Goal: Task Accomplishment & Management: Complete application form

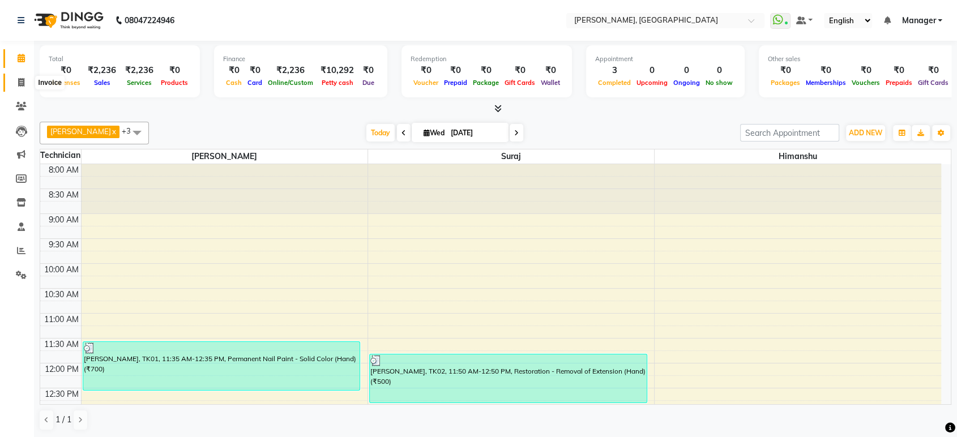
click at [20, 83] on icon at bounding box center [21, 82] width 6 height 8
select select "service"
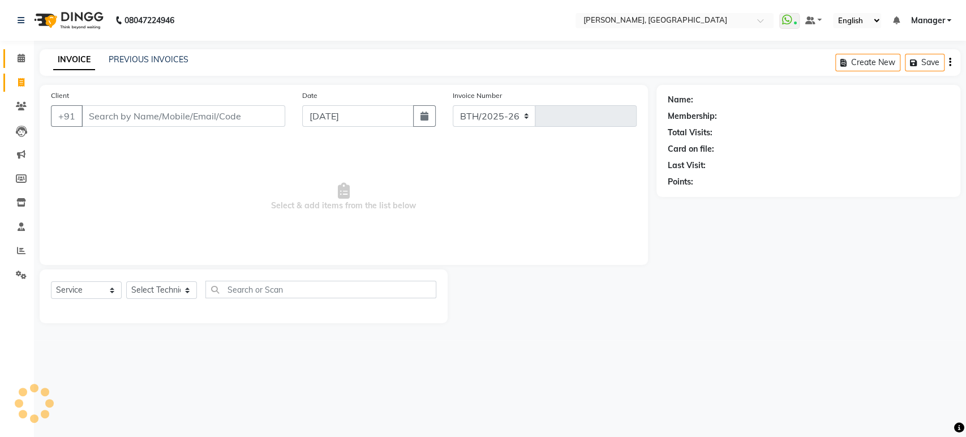
select select "4998"
type input "1380"
click at [93, 114] on input "Client" at bounding box center [184, 116] width 204 height 22
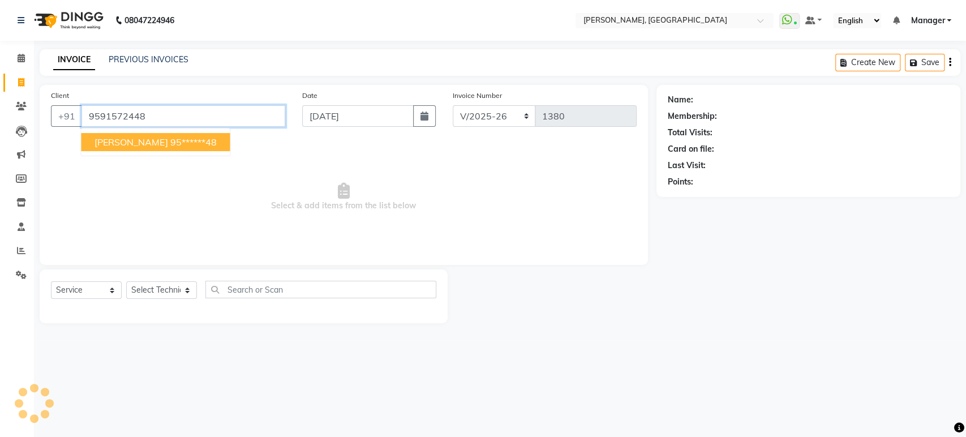
type input "9591572448"
select select "1: Object"
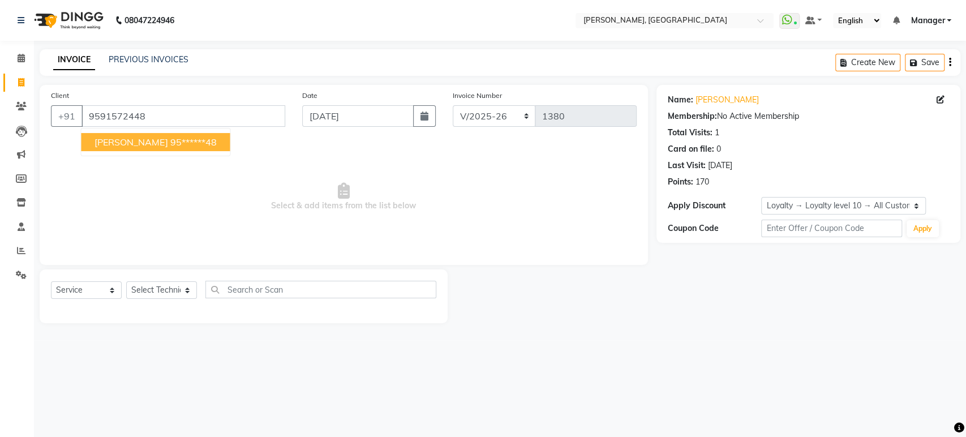
click at [105, 143] on span "[PERSON_NAME]" at bounding box center [131, 141] width 73 height 11
type input "95******48"
select select "1: Object"
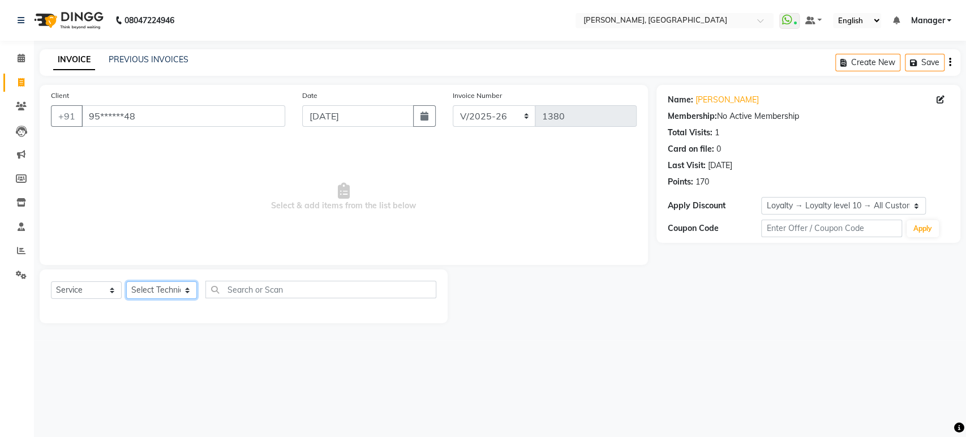
click at [186, 286] on select "Select Technician [PERSON_NAME] Manager [PERSON_NAME]" at bounding box center [161, 290] width 71 height 18
select select "77879"
click at [126, 281] on select "Select Technician [PERSON_NAME] Manager [PERSON_NAME]" at bounding box center [161, 290] width 71 height 18
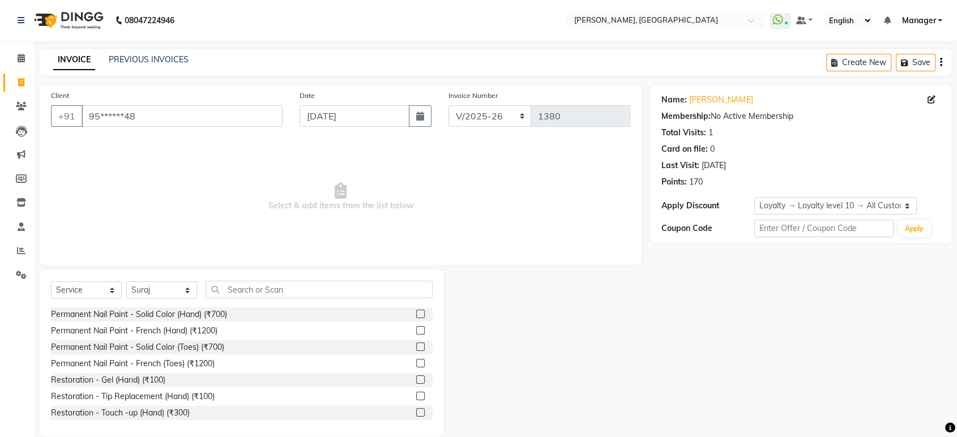
click at [239, 312] on div "Permanent Nail Paint - Solid Color (Hand) (₹700)" at bounding box center [242, 314] width 382 height 14
click at [416, 311] on label at bounding box center [420, 314] width 8 height 8
click at [416, 311] on input "checkbox" at bounding box center [419, 314] width 7 height 7
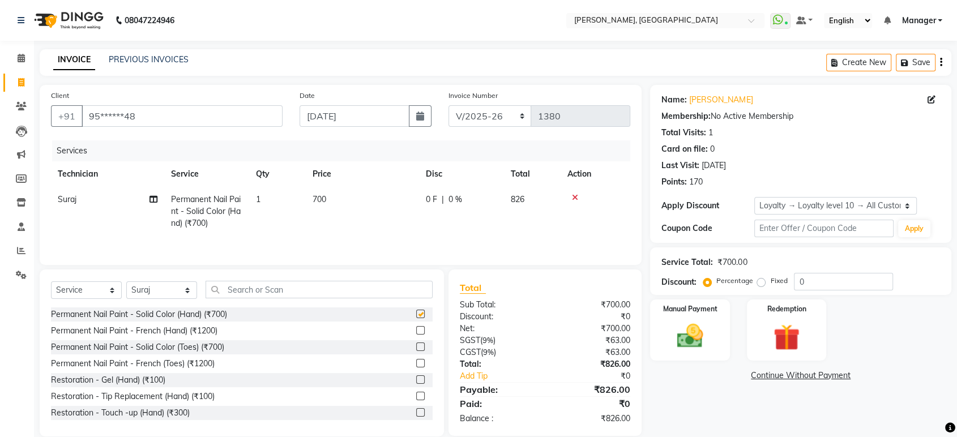
checkbox input "false"
click at [356, 292] on input "text" at bounding box center [319, 290] width 227 height 18
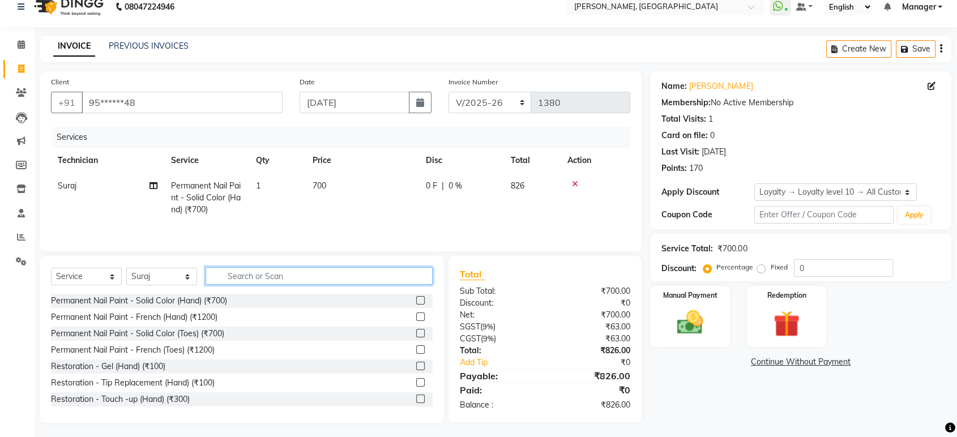
scroll to position [17, 0]
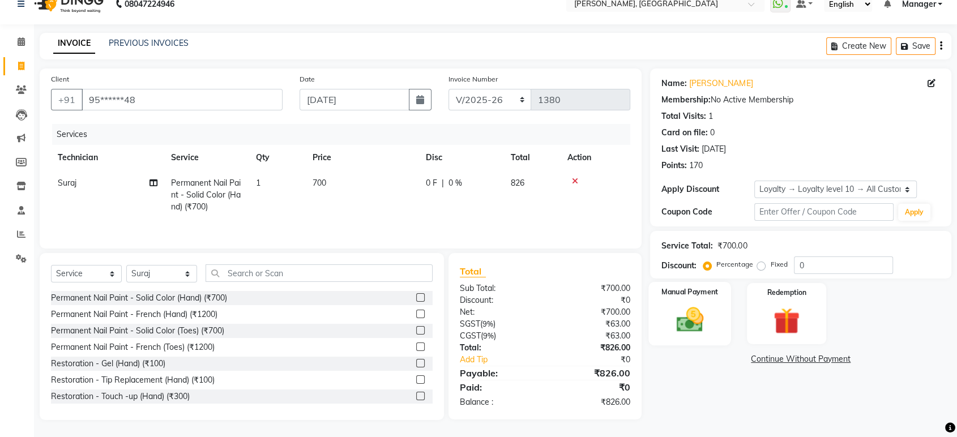
click at [690, 327] on img at bounding box center [690, 320] width 44 height 32
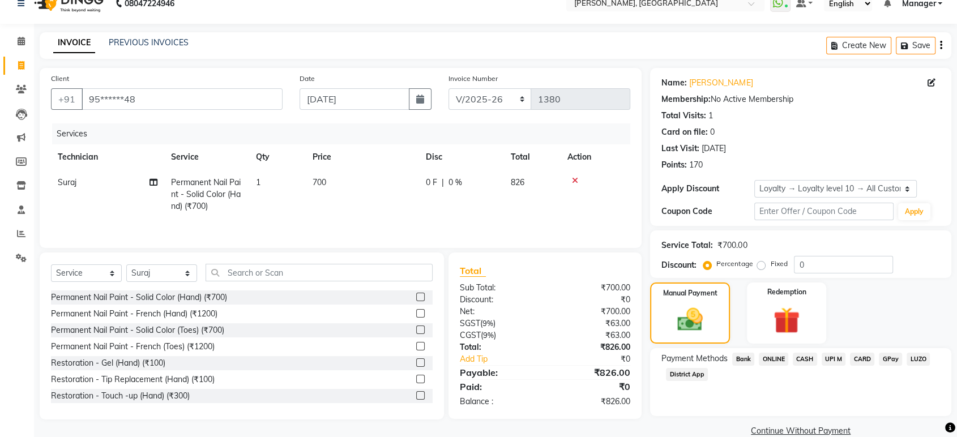
click at [774, 361] on span "ONLINE" at bounding box center [773, 359] width 29 height 13
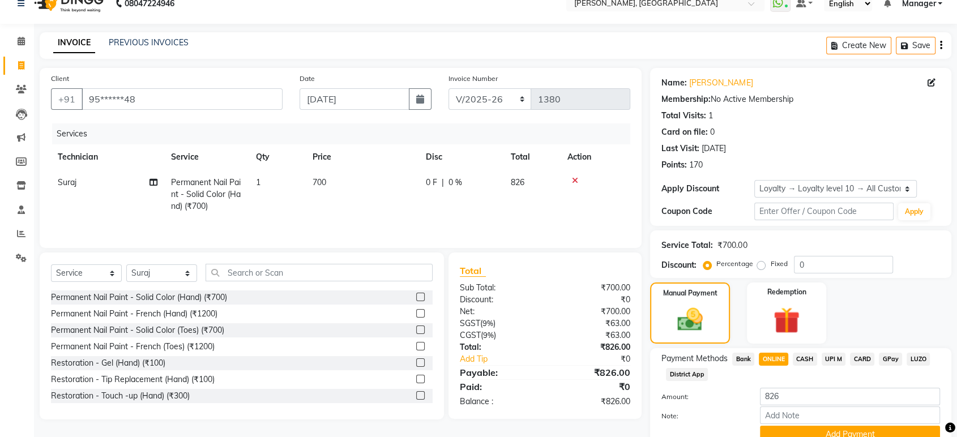
scroll to position [67, 0]
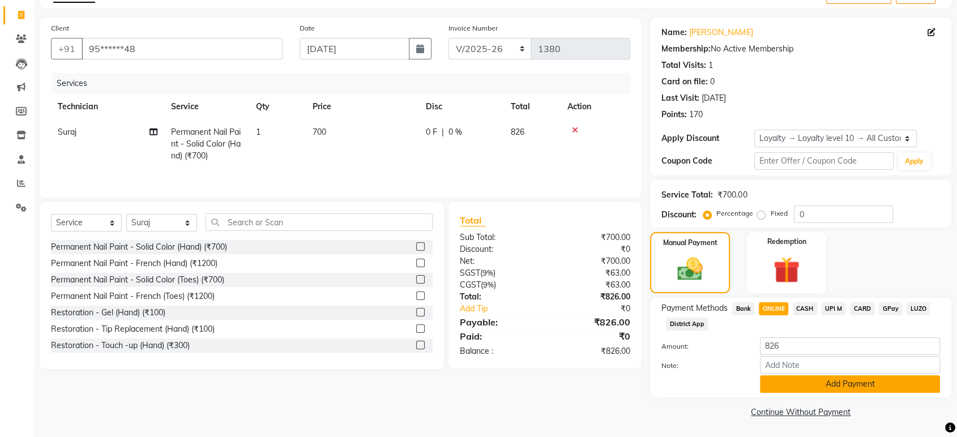
click at [908, 387] on button "Add Payment" at bounding box center [850, 384] width 180 height 18
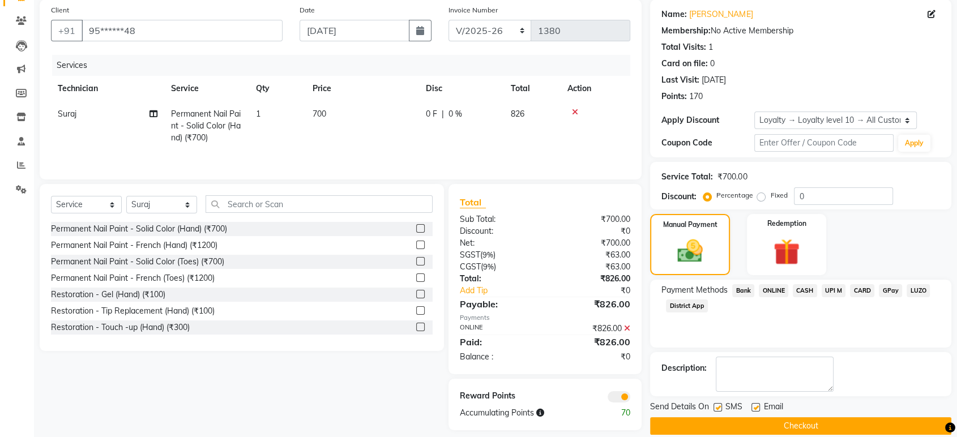
scroll to position [99, 0]
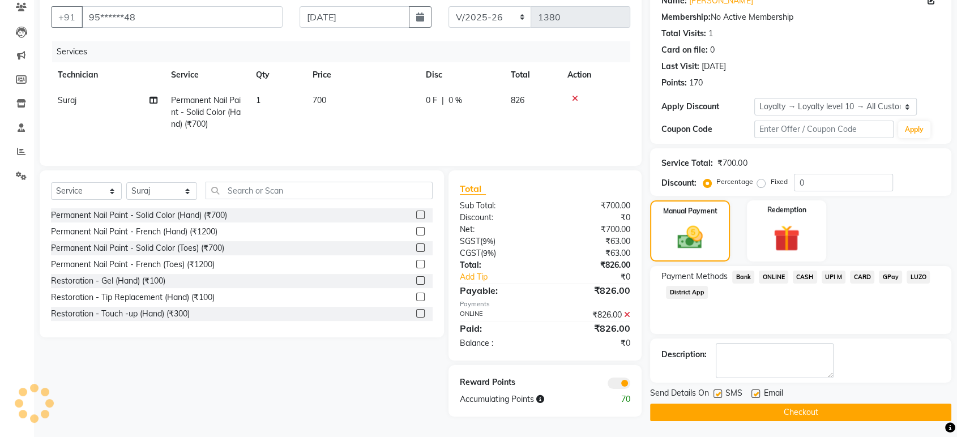
click at [929, 408] on button "Checkout" at bounding box center [800, 413] width 301 height 18
click at [822, 409] on button "Checkout" at bounding box center [800, 413] width 301 height 18
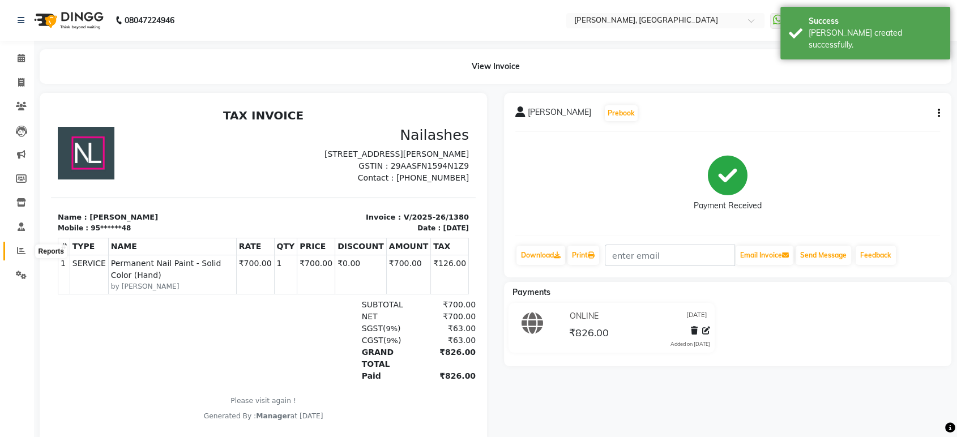
click at [14, 253] on span at bounding box center [21, 251] width 20 height 13
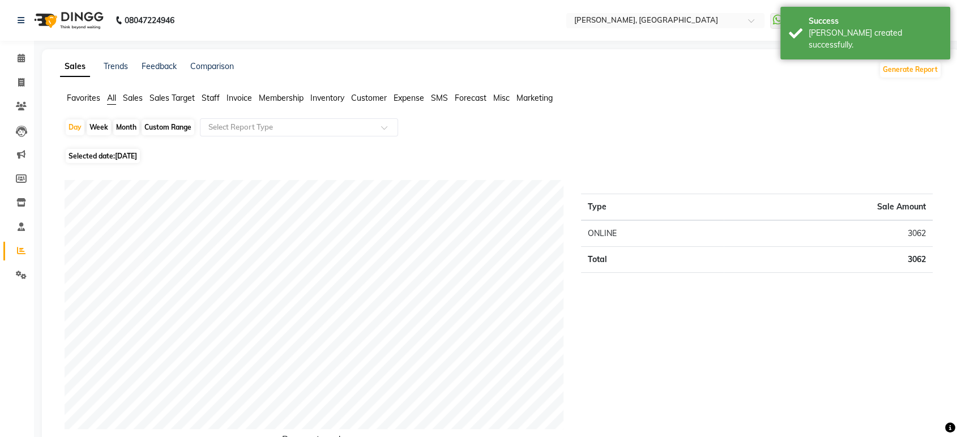
click at [217, 96] on span "Staff" at bounding box center [211, 98] width 18 height 10
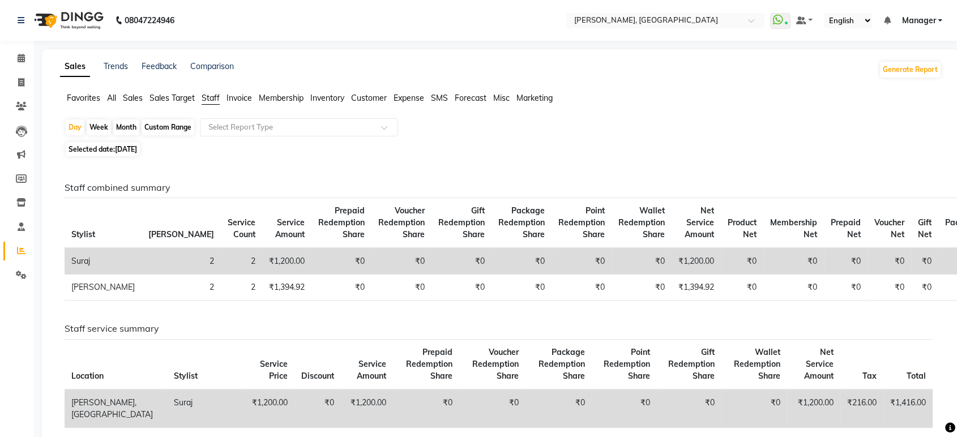
click at [132, 125] on div "Month" at bounding box center [126, 127] width 26 height 16
select select "9"
select select "2025"
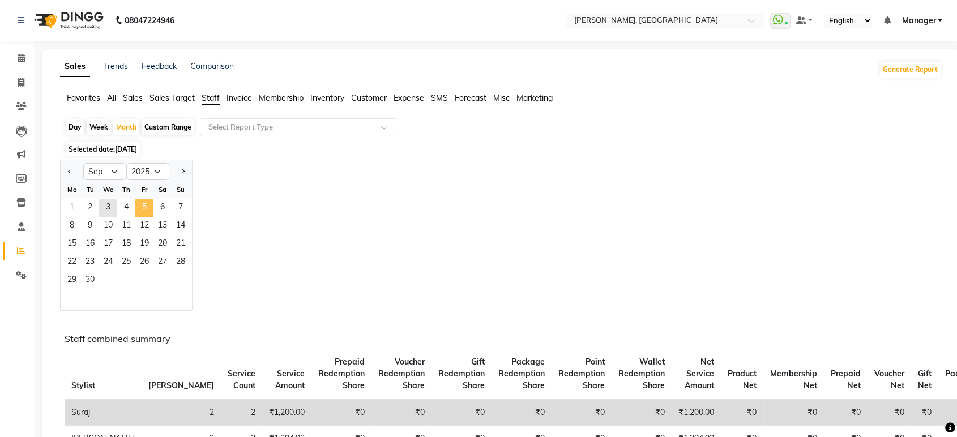
click at [147, 204] on span "5" at bounding box center [144, 208] width 18 height 18
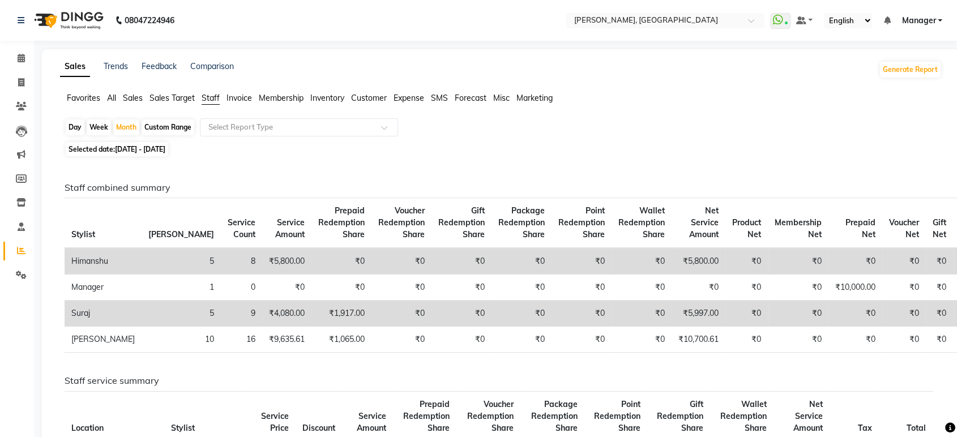
click at [77, 130] on div "Day" at bounding box center [75, 127] width 19 height 16
select select "9"
select select "2025"
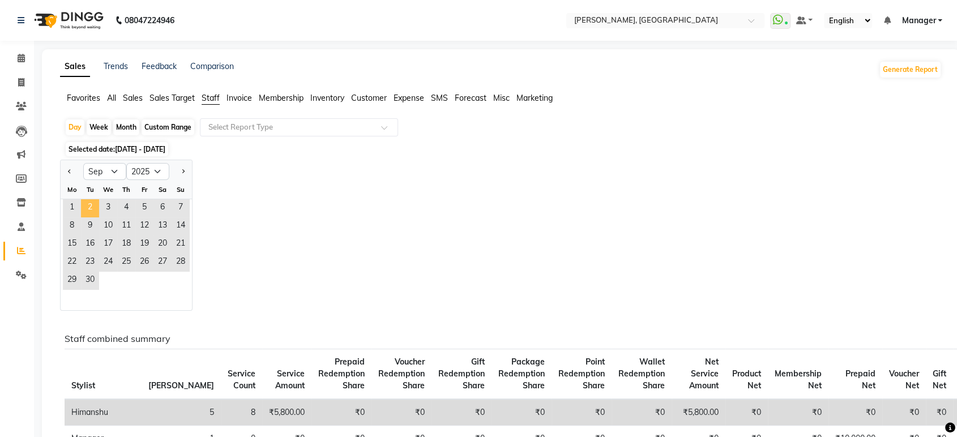
click at [96, 204] on span "2" at bounding box center [90, 208] width 18 height 18
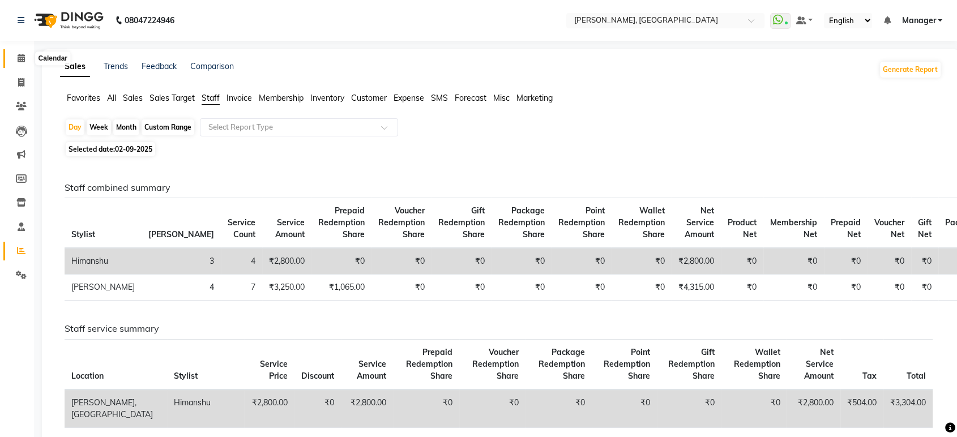
click at [18, 62] on icon at bounding box center [21, 58] width 7 height 8
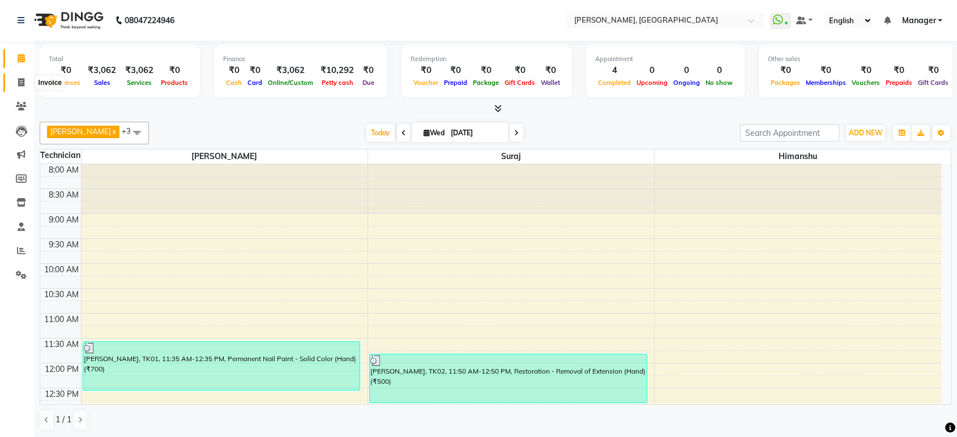
click at [23, 82] on icon at bounding box center [21, 82] width 6 height 8
select select "service"
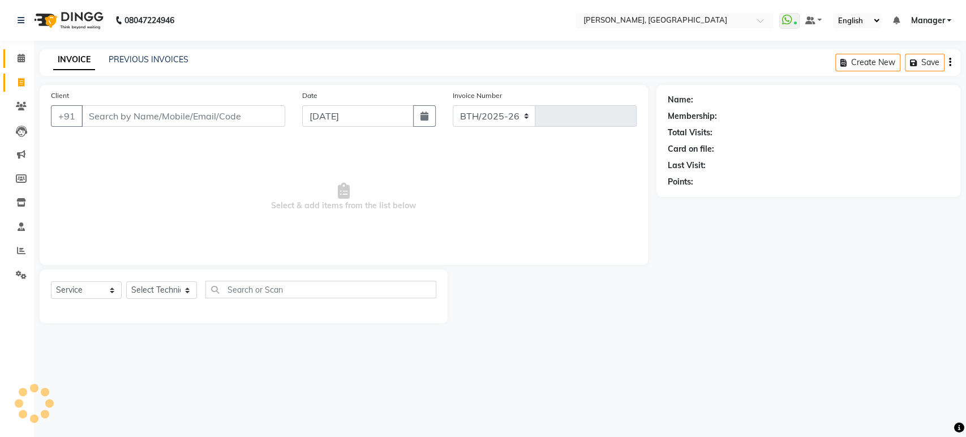
select select "4998"
type input "1381"
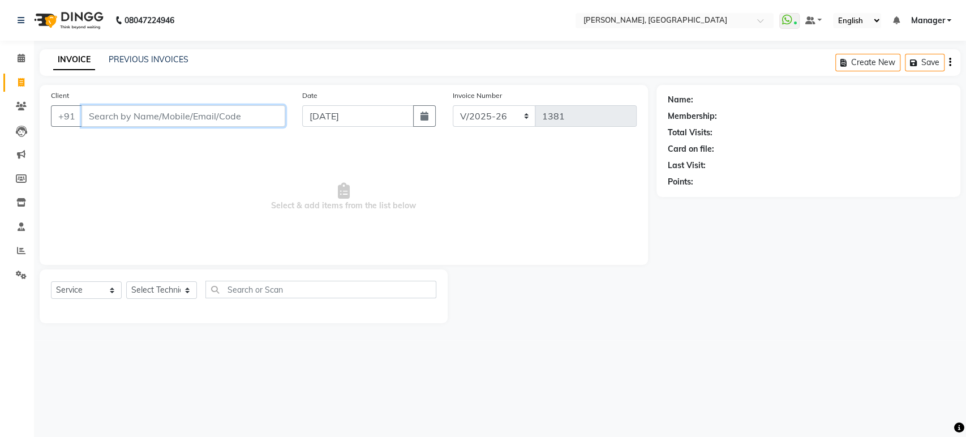
click at [104, 118] on input "Client" at bounding box center [184, 116] width 204 height 22
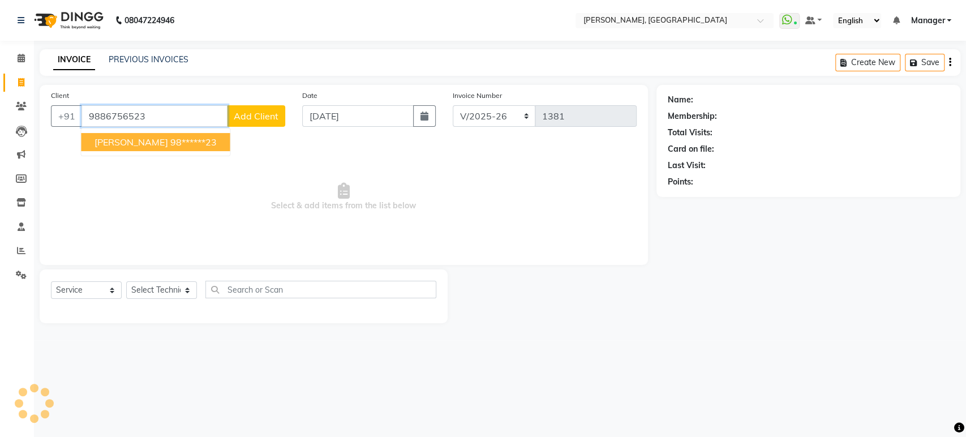
type input "9886756523"
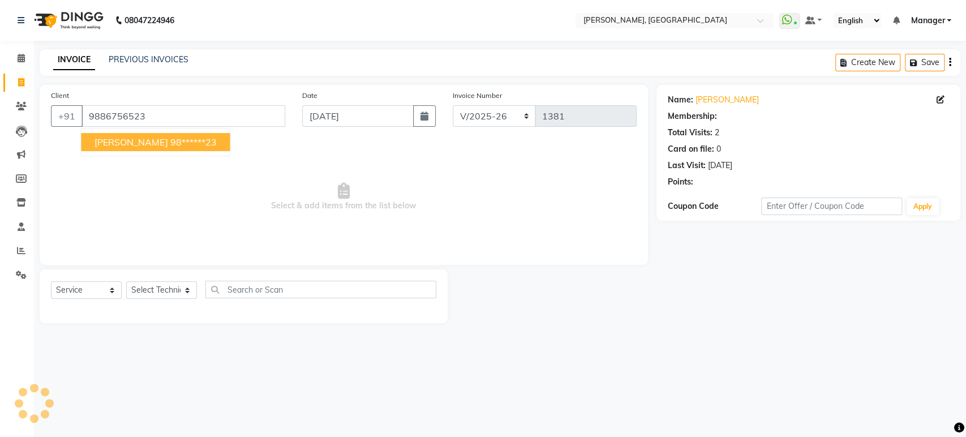
select select "1: Object"
click at [170, 144] on ngb-highlight "98******23" at bounding box center [193, 141] width 46 height 11
type input "98******23"
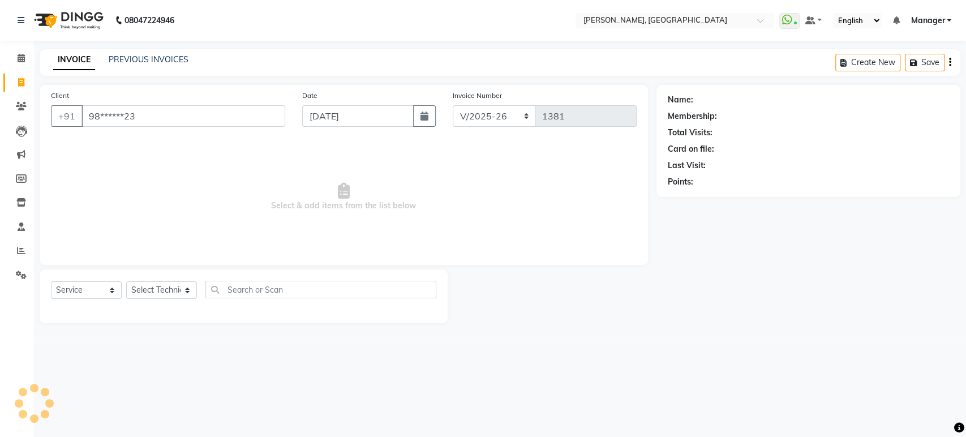
select select "1: Object"
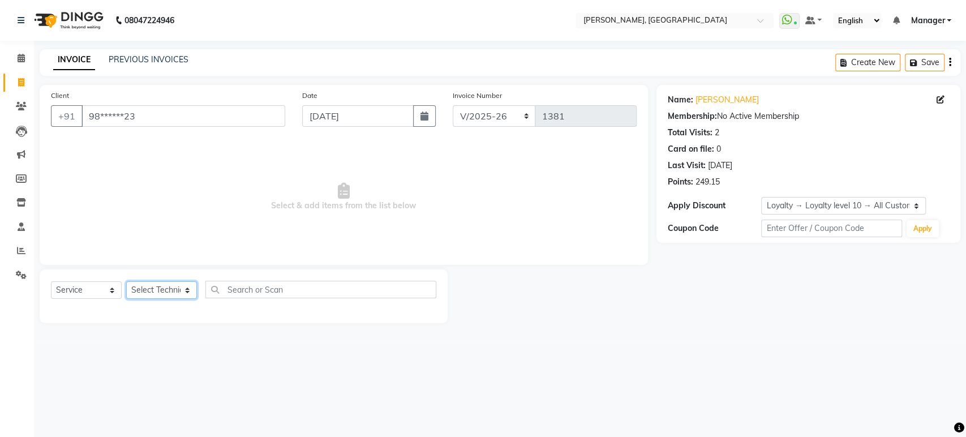
click at [186, 288] on select "Select Technician [PERSON_NAME] Manager [PERSON_NAME]" at bounding box center [161, 290] width 71 height 18
select select "31755"
click at [126, 281] on select "Select Technician [PERSON_NAME] Manager [PERSON_NAME]" at bounding box center [161, 290] width 71 height 18
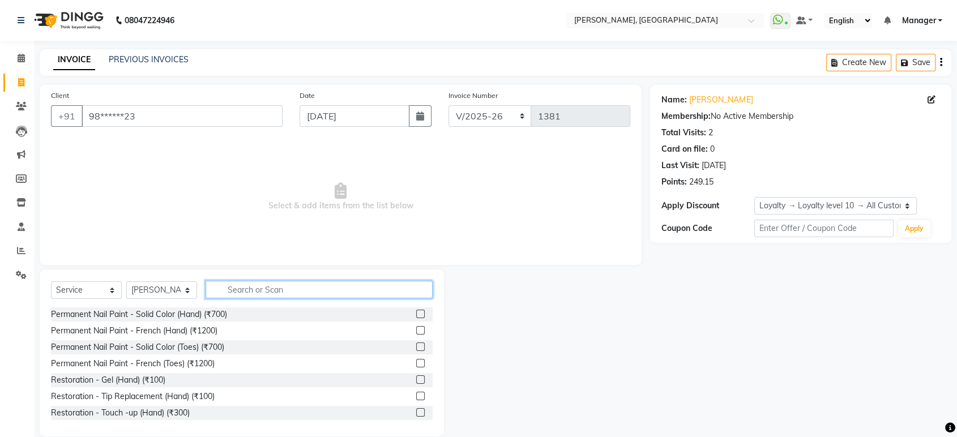
click at [252, 294] on input "text" at bounding box center [319, 290] width 227 height 18
type input "rem"
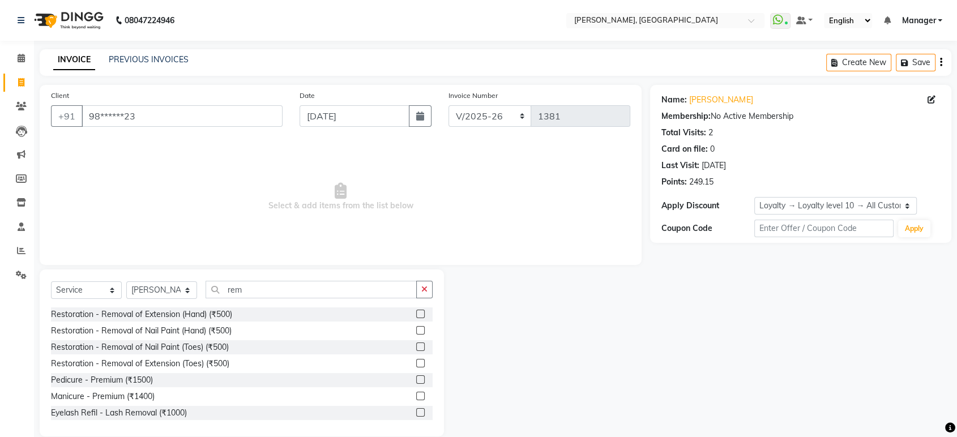
click at [416, 314] on label at bounding box center [420, 314] width 8 height 8
click at [416, 314] on input "checkbox" at bounding box center [419, 314] width 7 height 7
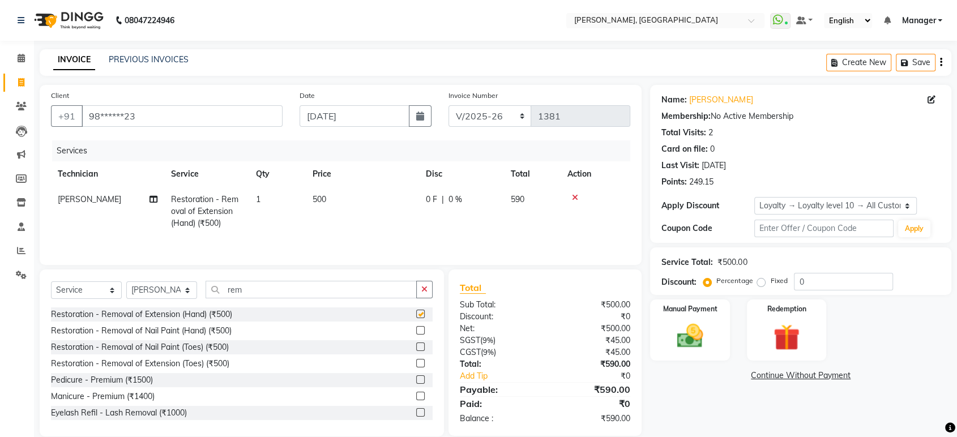
checkbox input "false"
click at [416, 330] on label at bounding box center [420, 330] width 8 height 8
click at [416, 330] on input "checkbox" at bounding box center [419, 330] width 7 height 7
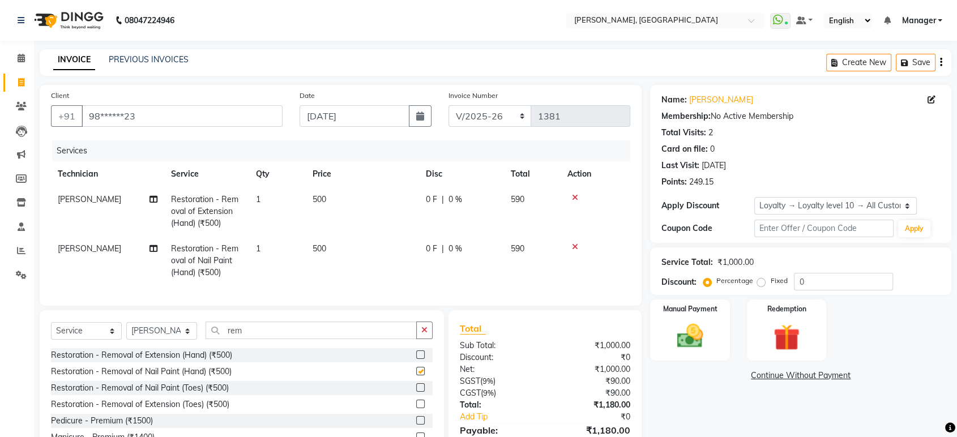
checkbox input "false"
click at [331, 196] on td "500" at bounding box center [362, 211] width 113 height 49
select select "31755"
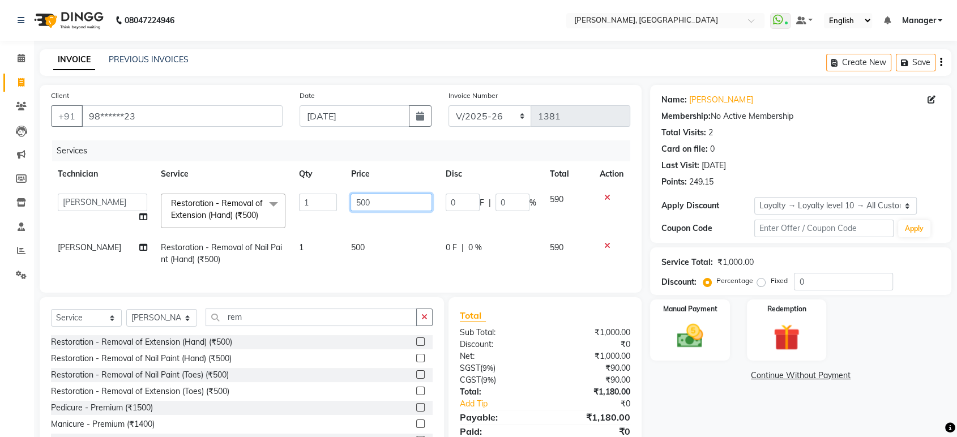
click at [374, 199] on input "500" at bounding box center [391, 203] width 82 height 18
type input "5"
type input "300"
click at [366, 259] on td "500" at bounding box center [391, 253] width 95 height 37
select select "31755"
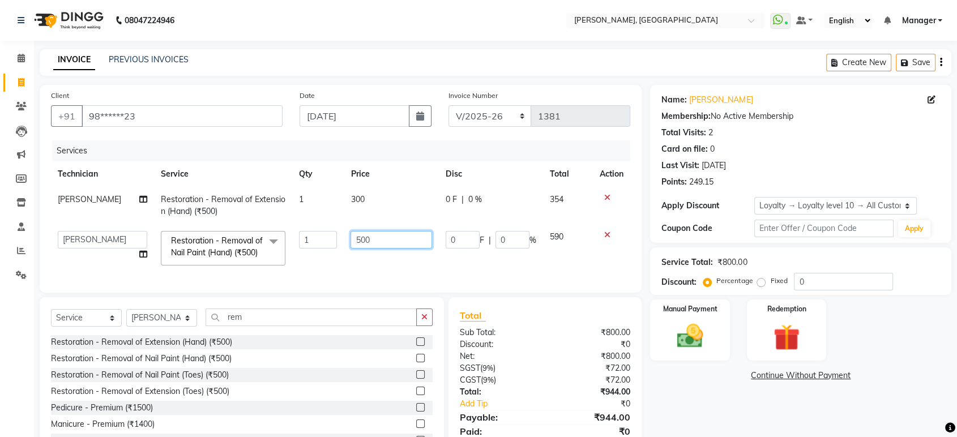
click at [373, 242] on input "500" at bounding box center [391, 240] width 82 height 18
type input "5"
type input "300"
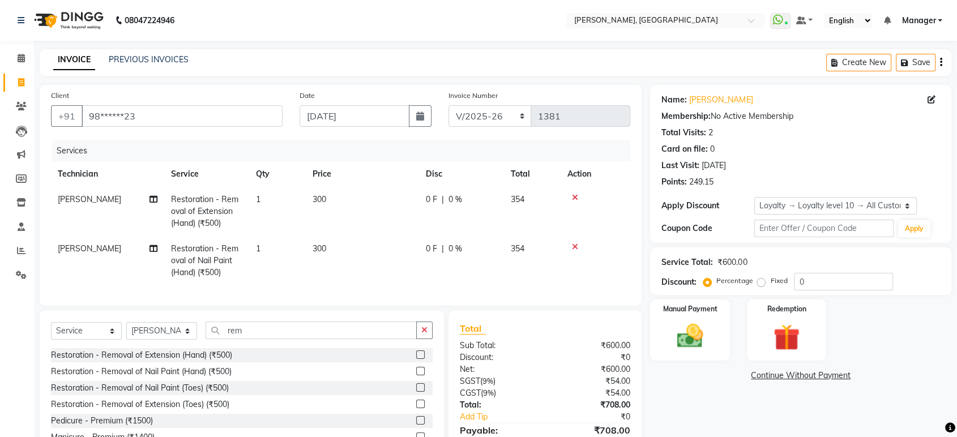
click at [699, 410] on div "Name: [PERSON_NAME] Membership: No Active Membership Total Visits: 2 Card on fi…" at bounding box center [805, 281] width 310 height 392
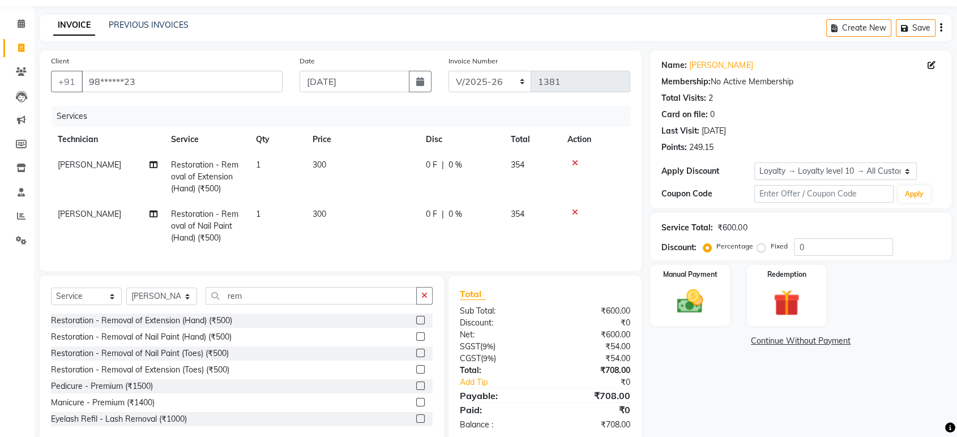
scroll to position [66, 0]
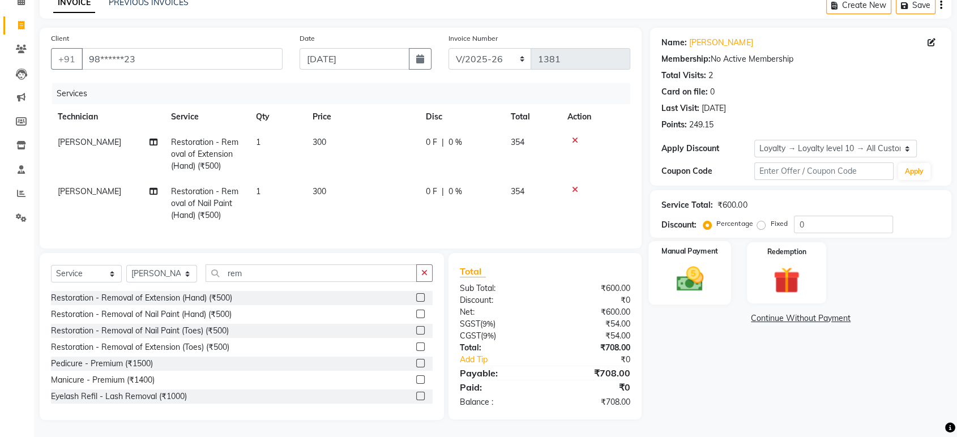
click at [683, 271] on img at bounding box center [690, 279] width 44 height 32
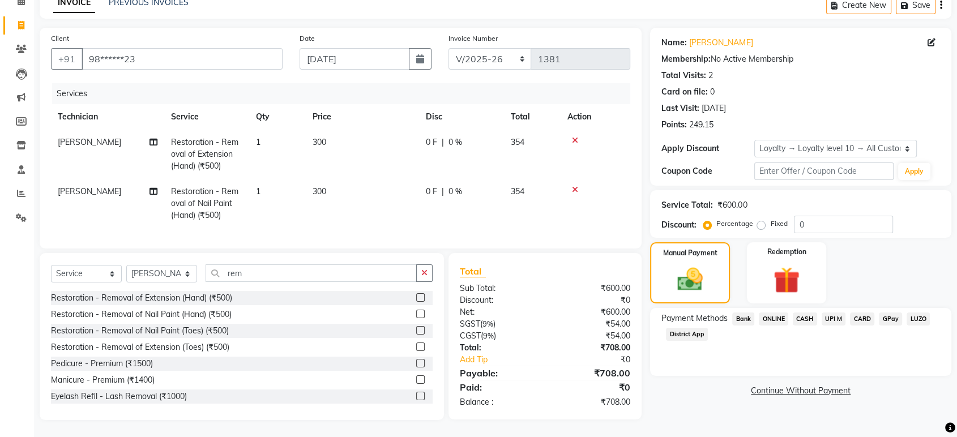
click at [810, 313] on span "CASH" at bounding box center [805, 319] width 24 height 13
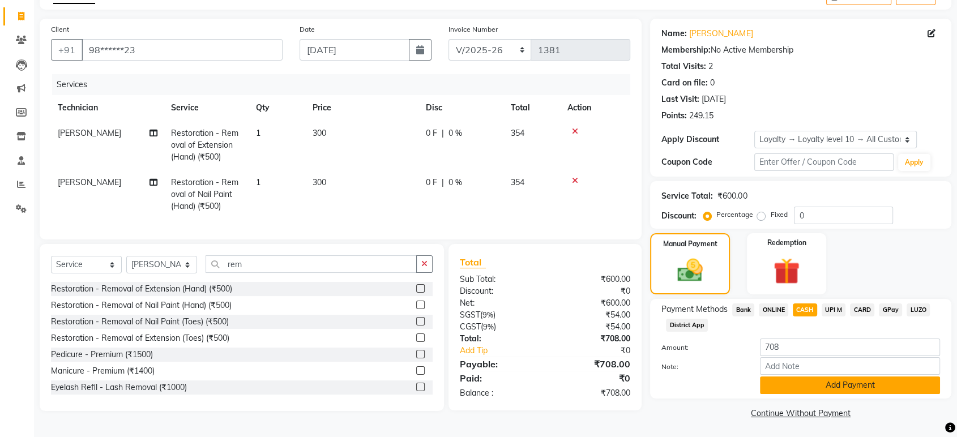
click at [808, 383] on button "Add Payment" at bounding box center [850, 386] width 180 height 18
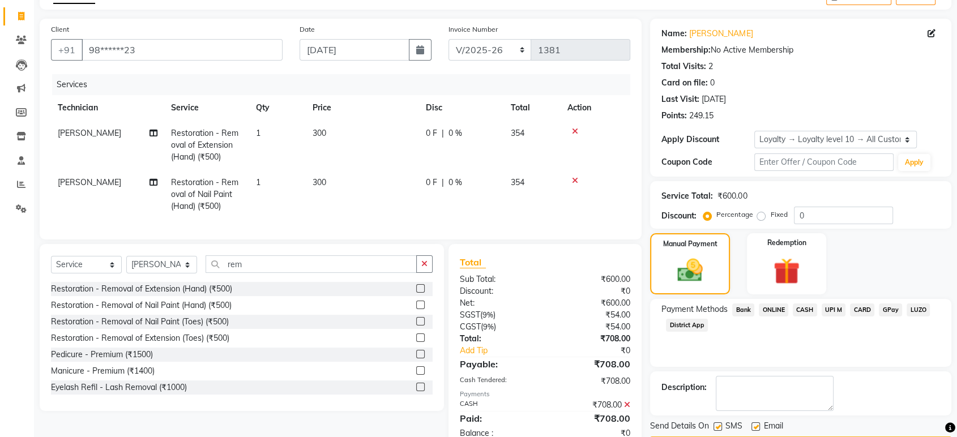
scroll to position [161, 0]
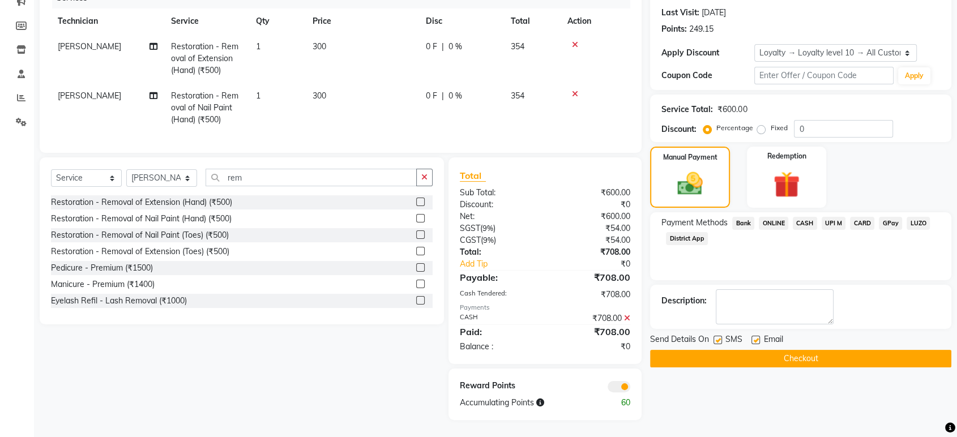
click at [896, 352] on button "Checkout" at bounding box center [800, 359] width 301 height 18
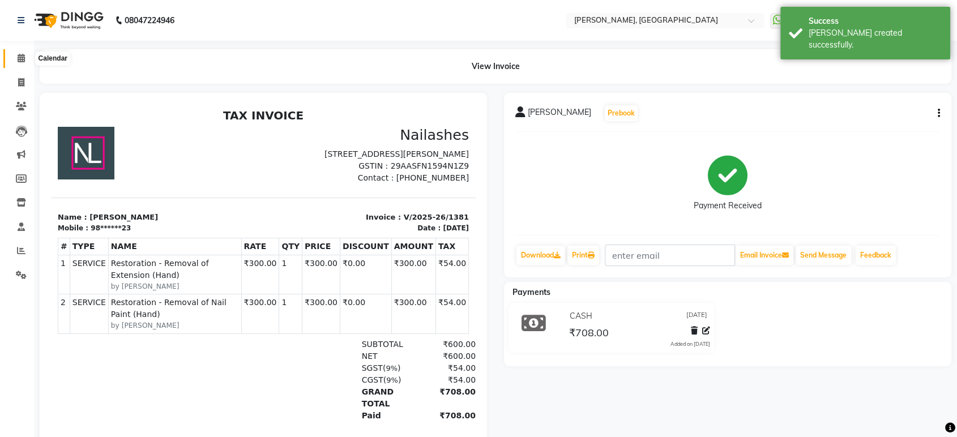
click at [16, 58] on span at bounding box center [21, 58] width 20 height 13
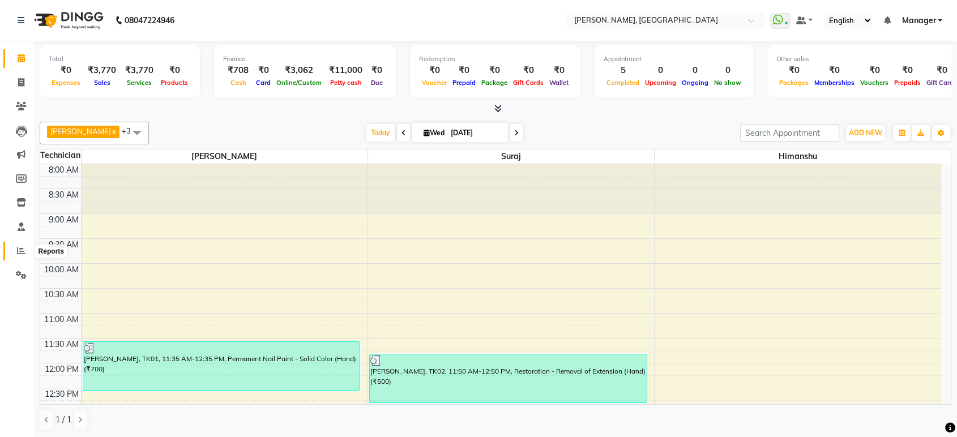
click at [19, 251] on icon at bounding box center [21, 250] width 8 height 8
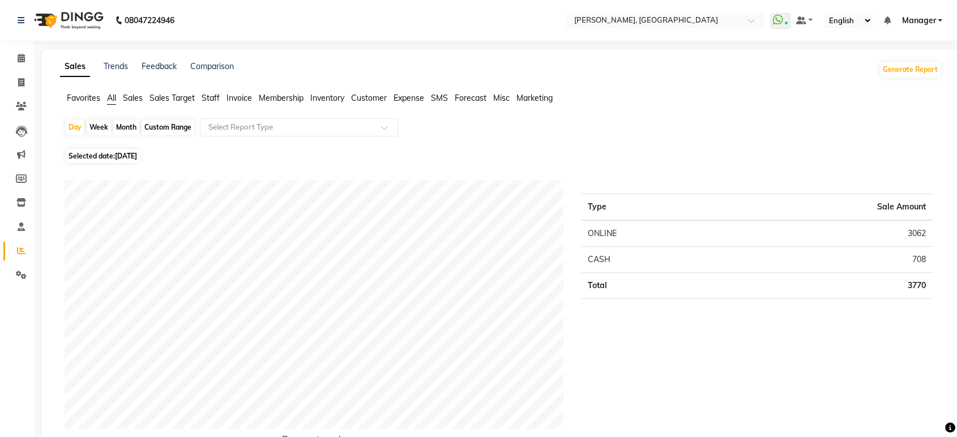
click at [213, 96] on span "Staff" at bounding box center [211, 98] width 18 height 10
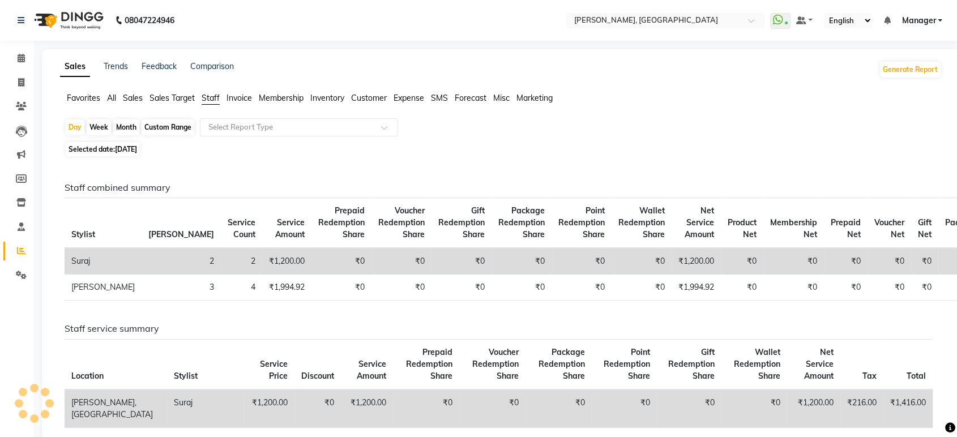
click at [213, 96] on span "Staff" at bounding box center [211, 98] width 18 height 10
click at [20, 62] on icon at bounding box center [21, 58] width 7 height 8
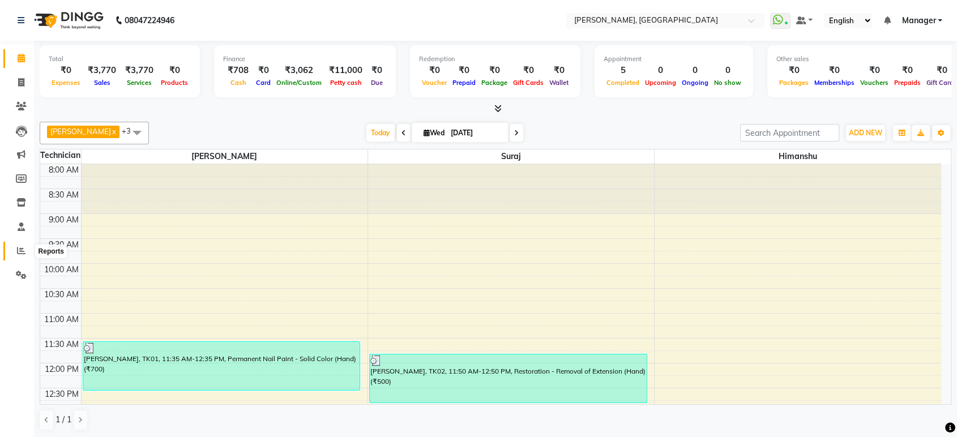
click at [18, 253] on icon at bounding box center [21, 250] width 8 height 8
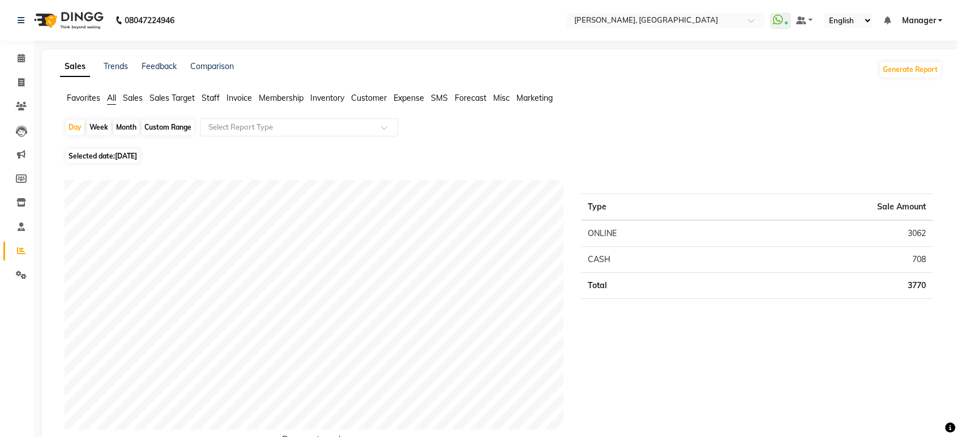
click at [215, 96] on span "Staff" at bounding box center [211, 98] width 18 height 10
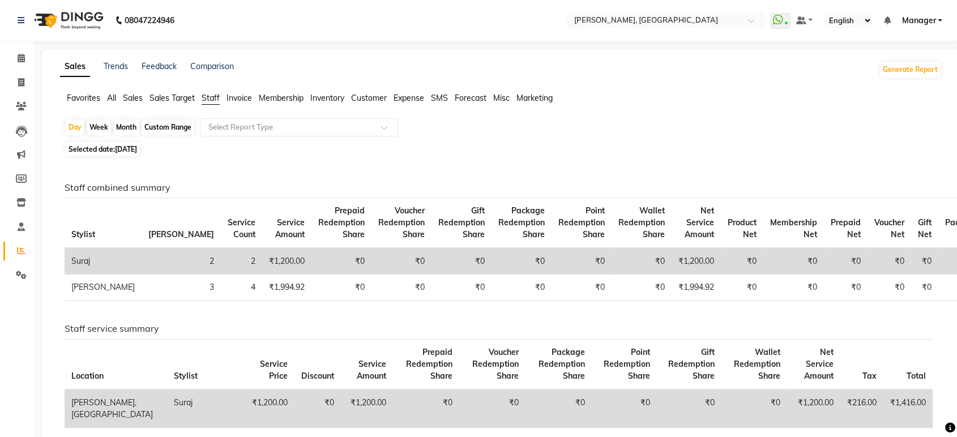
click at [132, 124] on div "Month" at bounding box center [126, 127] width 26 height 16
select select "9"
select select "2025"
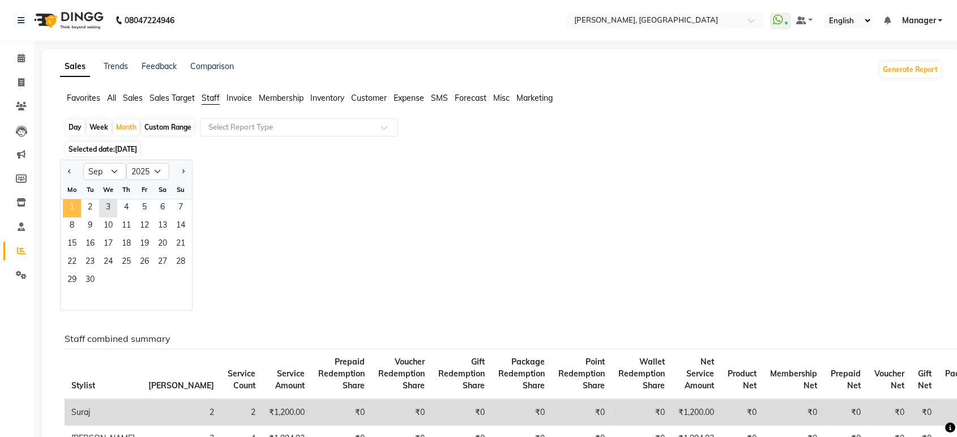
click at [77, 204] on span "1" at bounding box center [72, 208] width 18 height 18
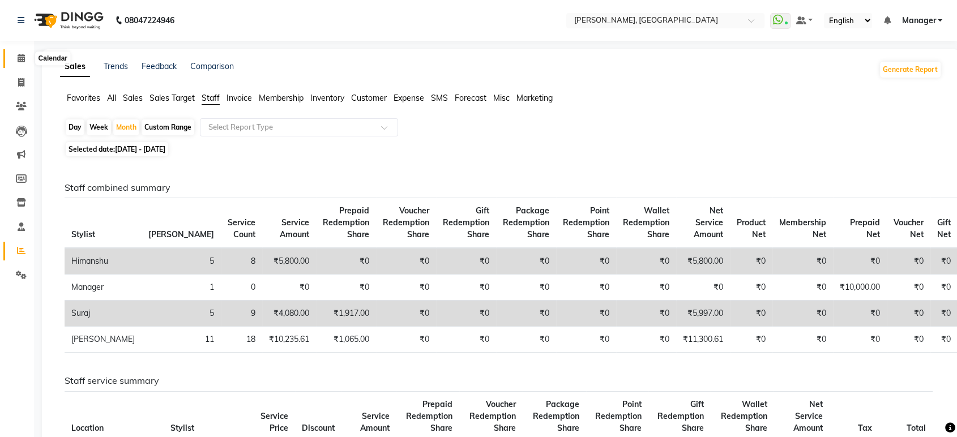
click at [24, 58] on icon at bounding box center [21, 58] width 7 height 8
